Goal: Navigation & Orientation: Find specific page/section

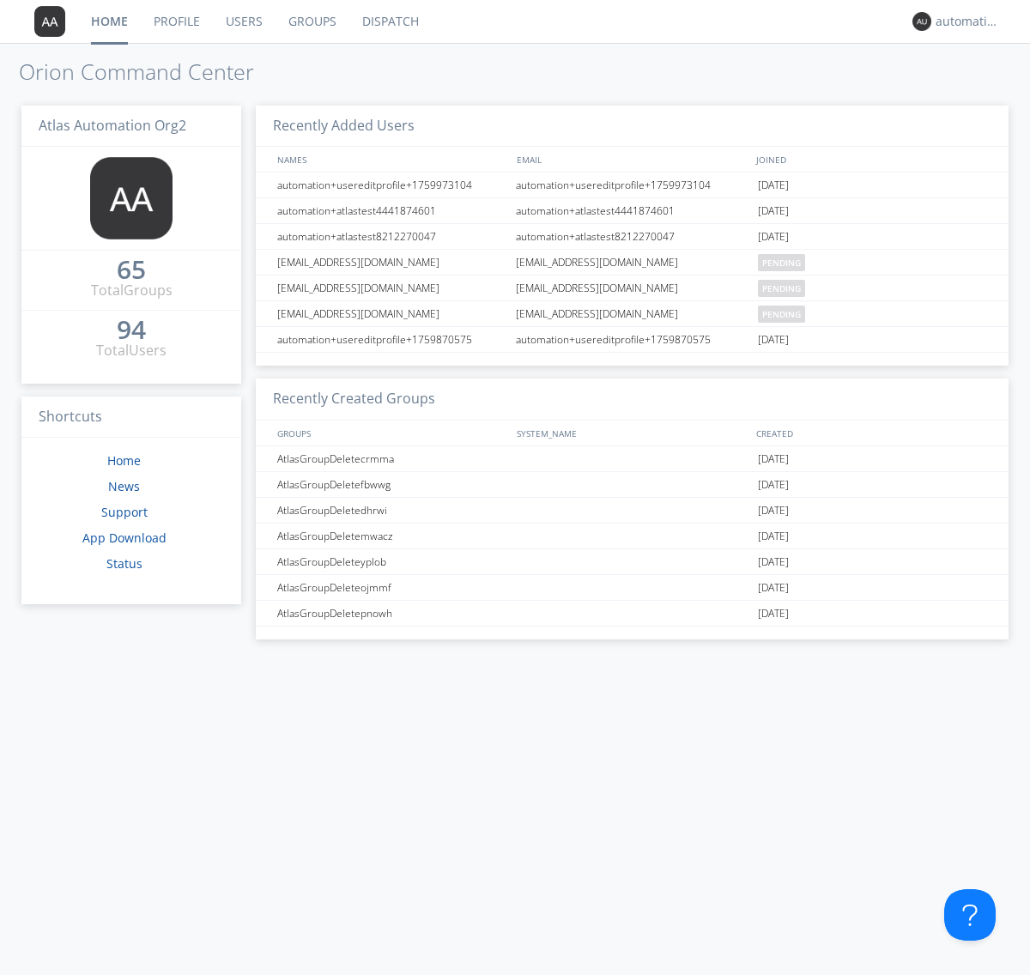
click at [389, 21] on link "Dispatch" at bounding box center [390, 21] width 82 height 43
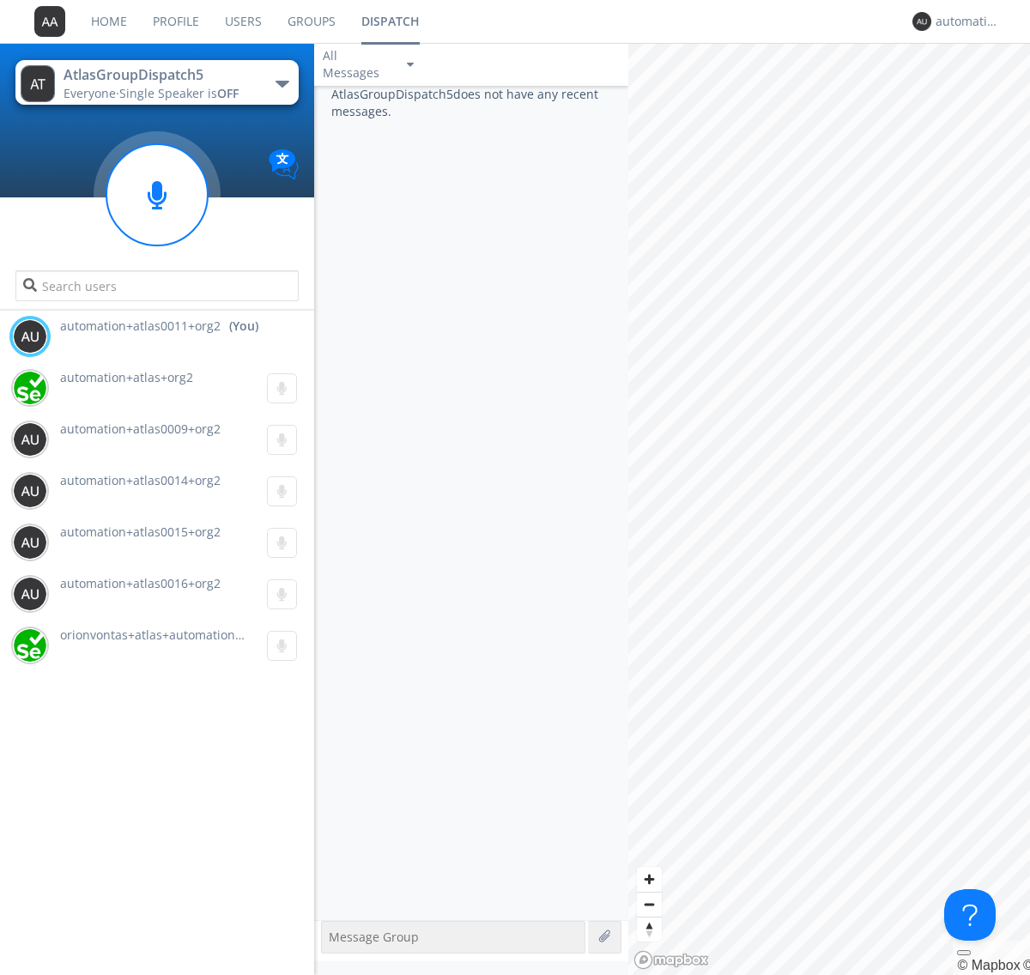
click at [281, 83] on div "button" at bounding box center [282, 84] width 14 height 7
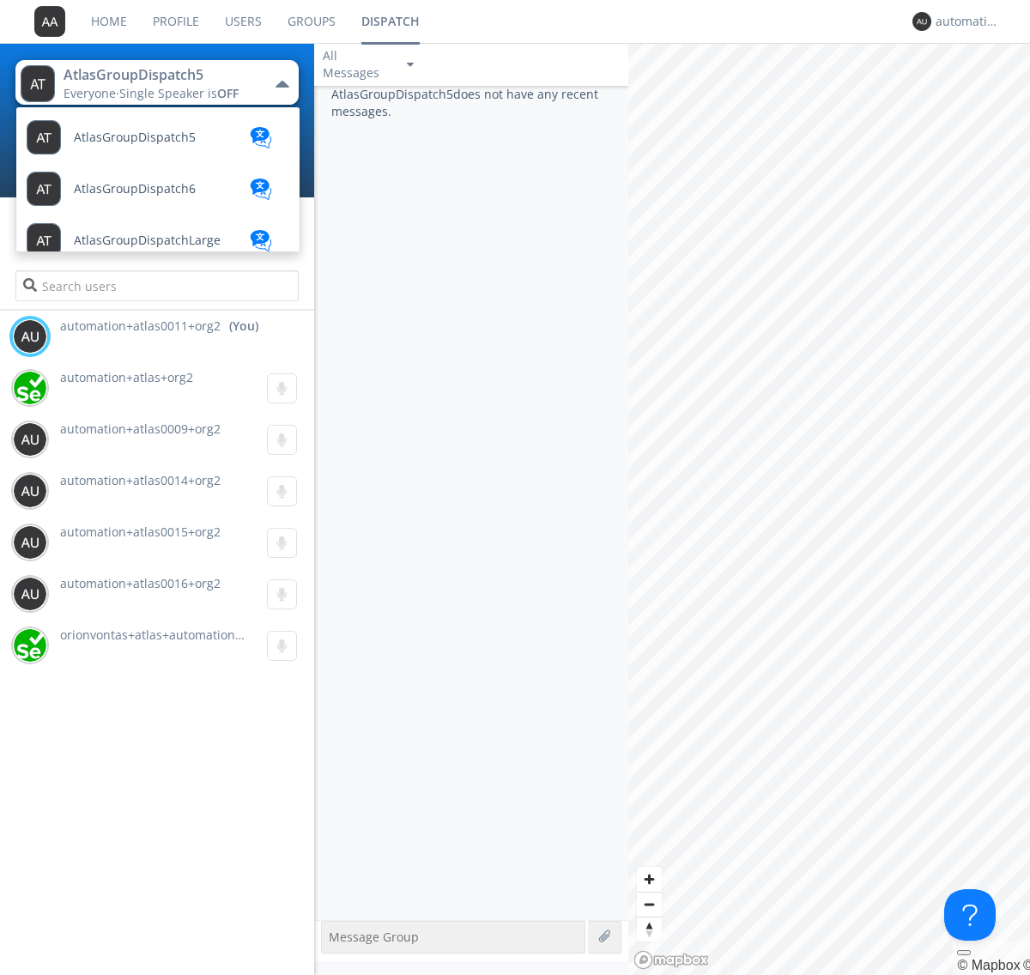
click at [133, 189] on span "AtlasGroupDispatch6" at bounding box center [135, 189] width 122 height 13
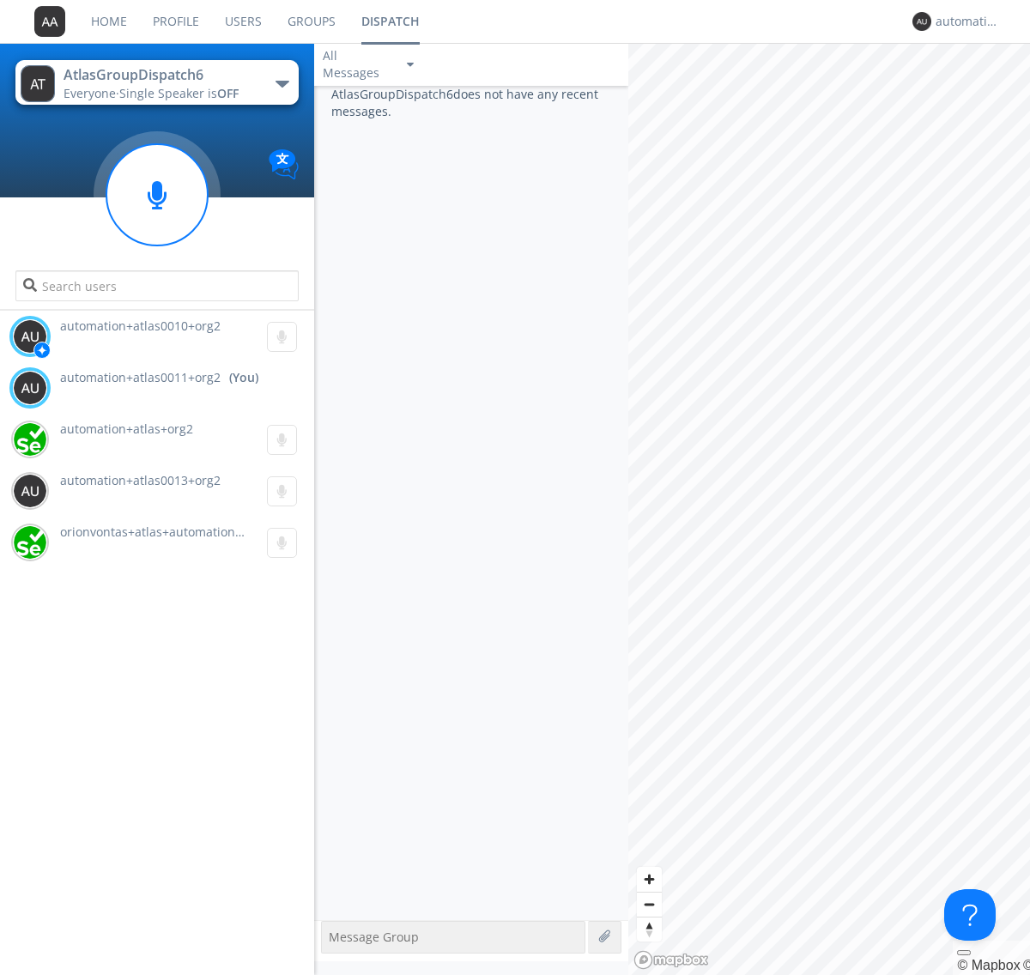
click at [281, 83] on div "button" at bounding box center [282, 84] width 14 height 7
click at [0, 0] on span "AtlasGroupDispatch5" at bounding box center [0, 0] width 0 height 0
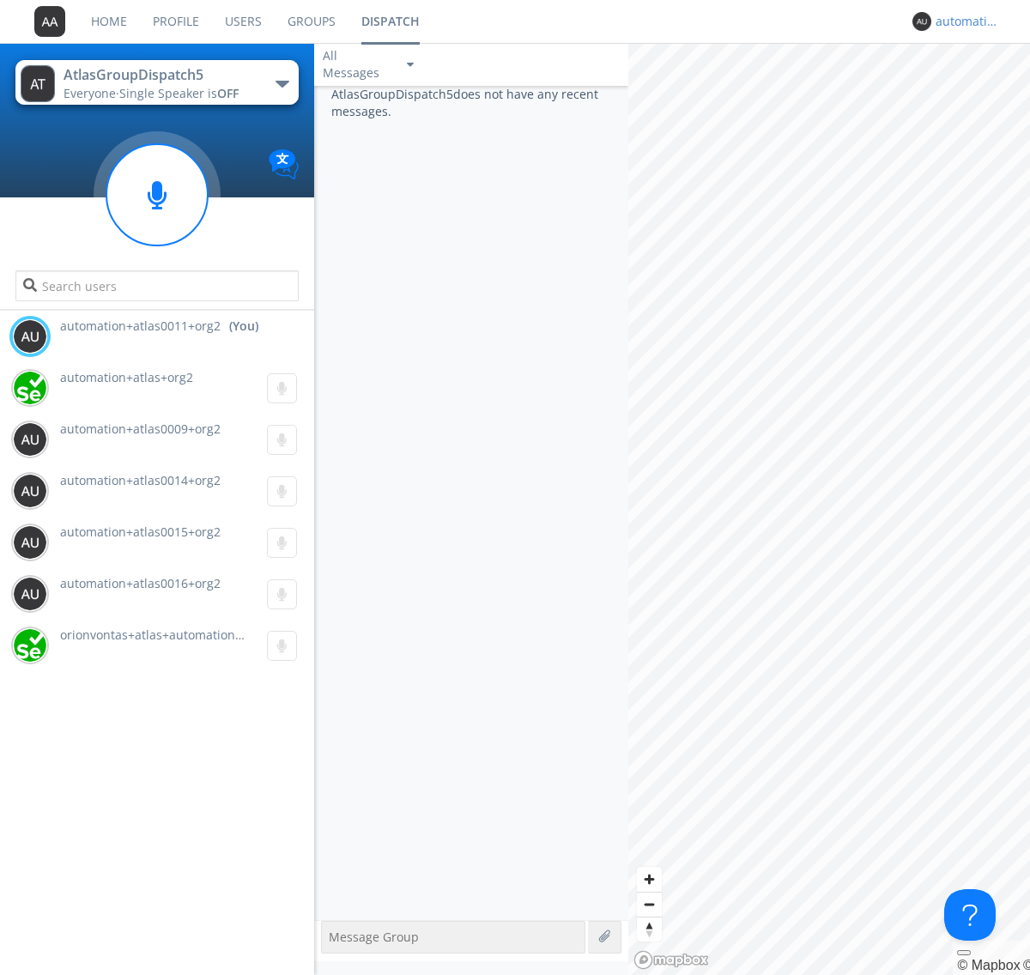
click at [963, 21] on div "automation+atlas0011+org2" at bounding box center [967, 21] width 64 height 17
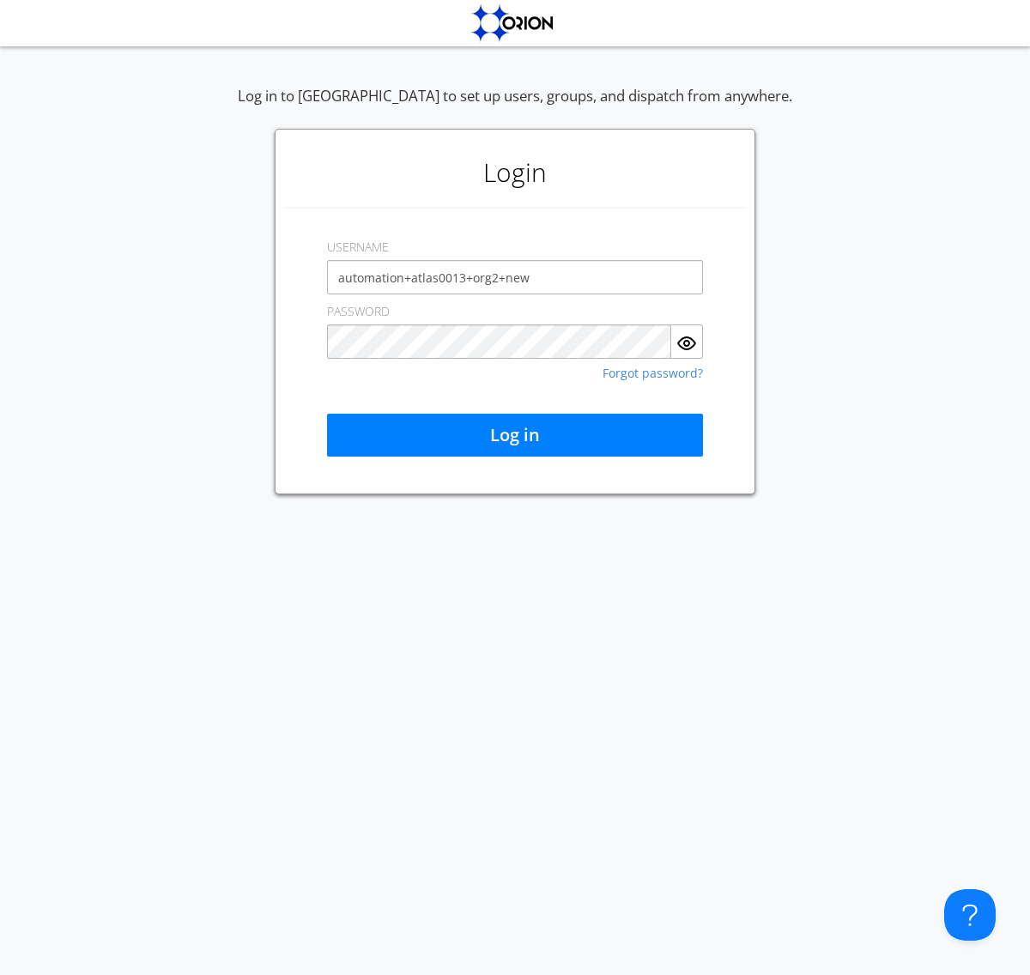
type input "automation+atlas0013+org2+new"
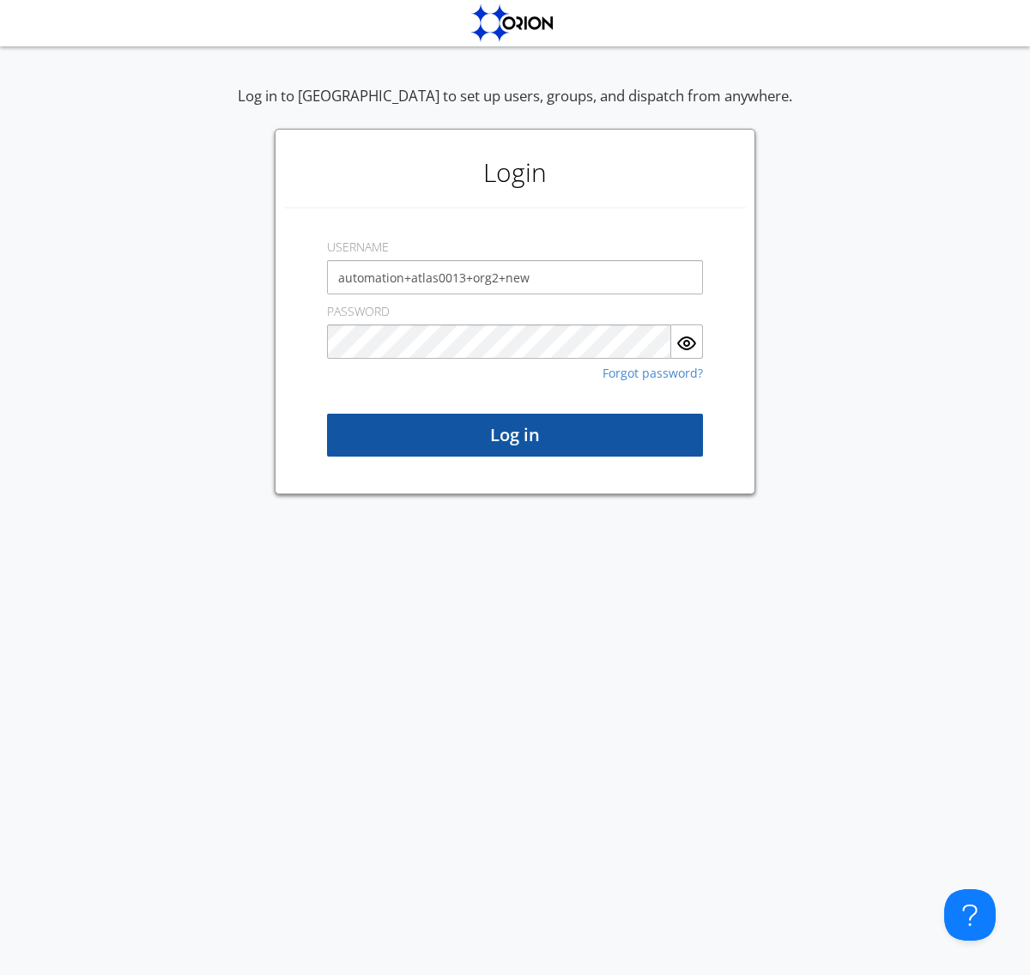
click at [515, 435] on button "Log in" at bounding box center [515, 435] width 376 height 43
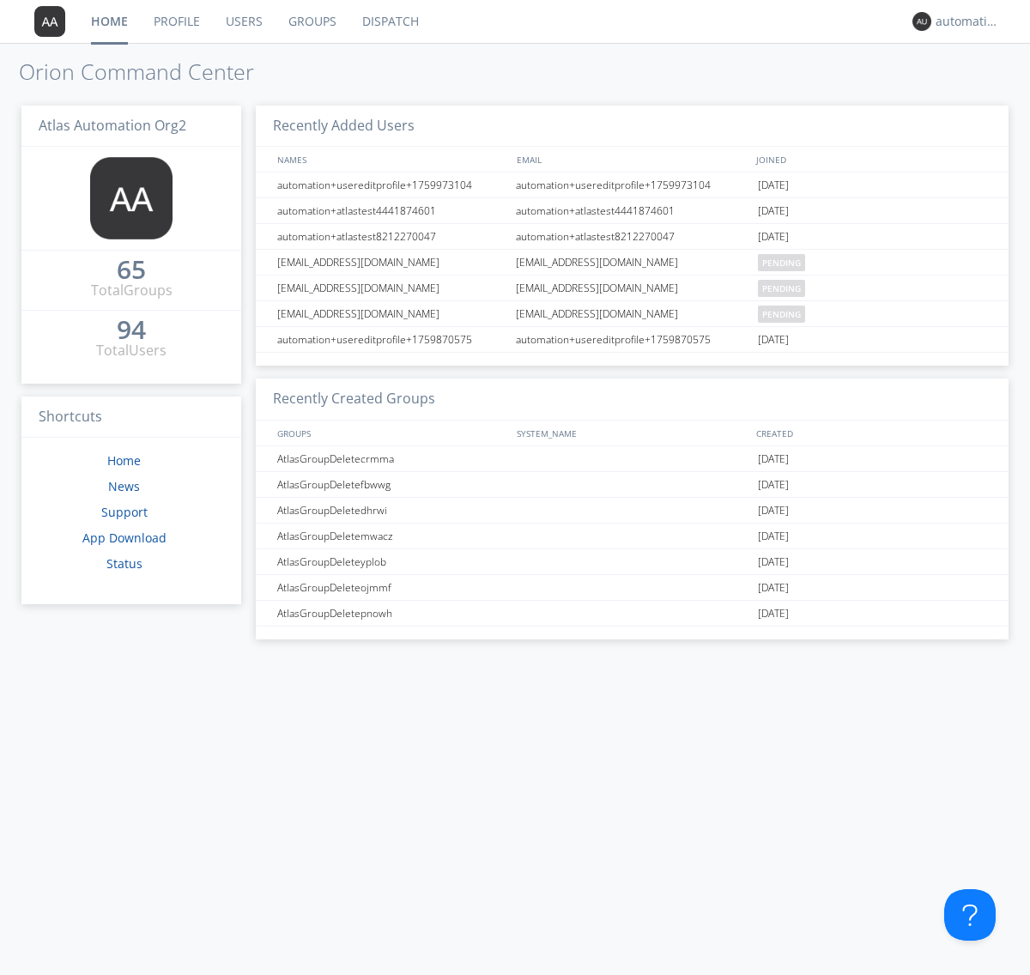
click at [389, 21] on link "Dispatch" at bounding box center [390, 21] width 82 height 43
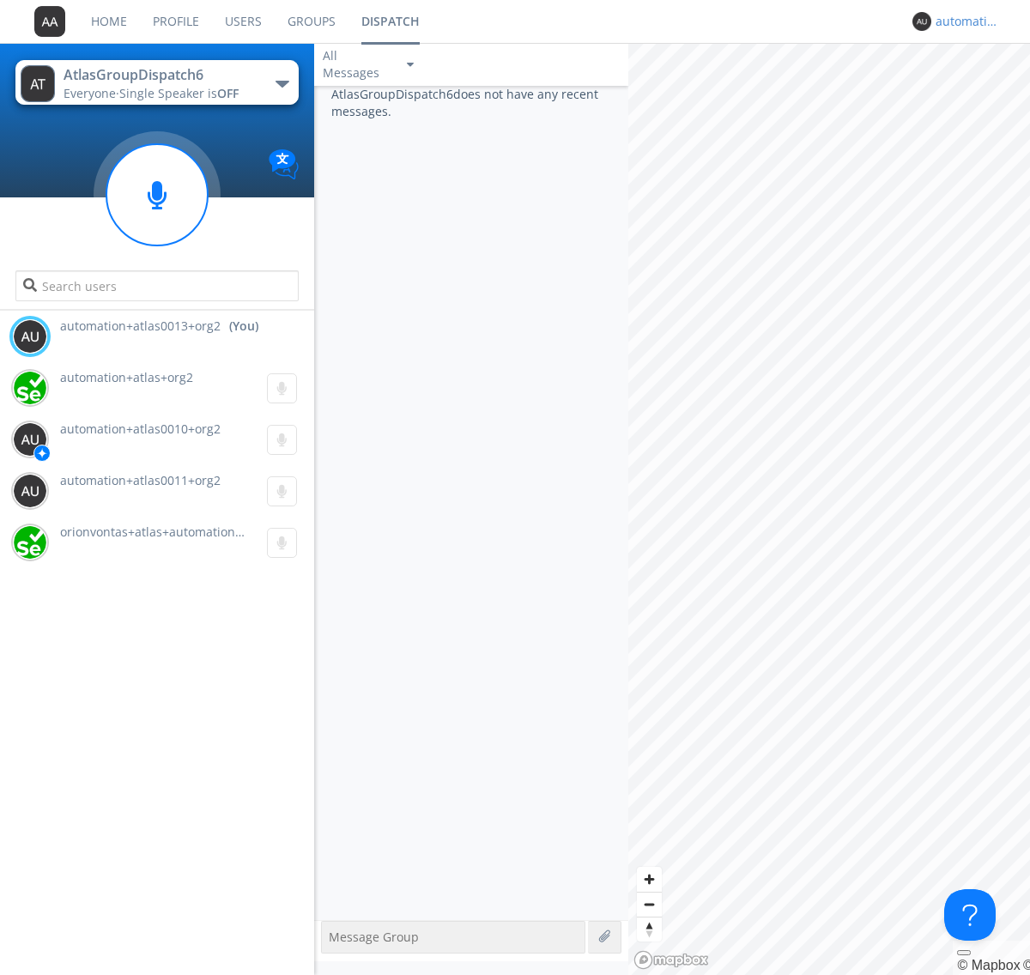
click at [963, 21] on div "automation+atlas0013+org2" at bounding box center [967, 21] width 64 height 17
